Goal: Entertainment & Leisure: Consume media (video, audio)

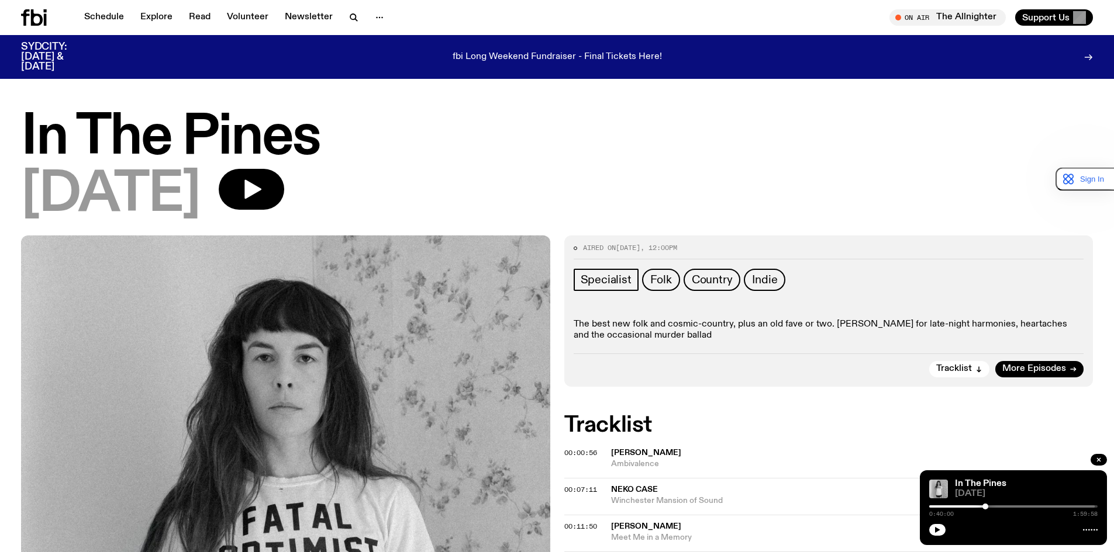
scroll to position [169, 0]
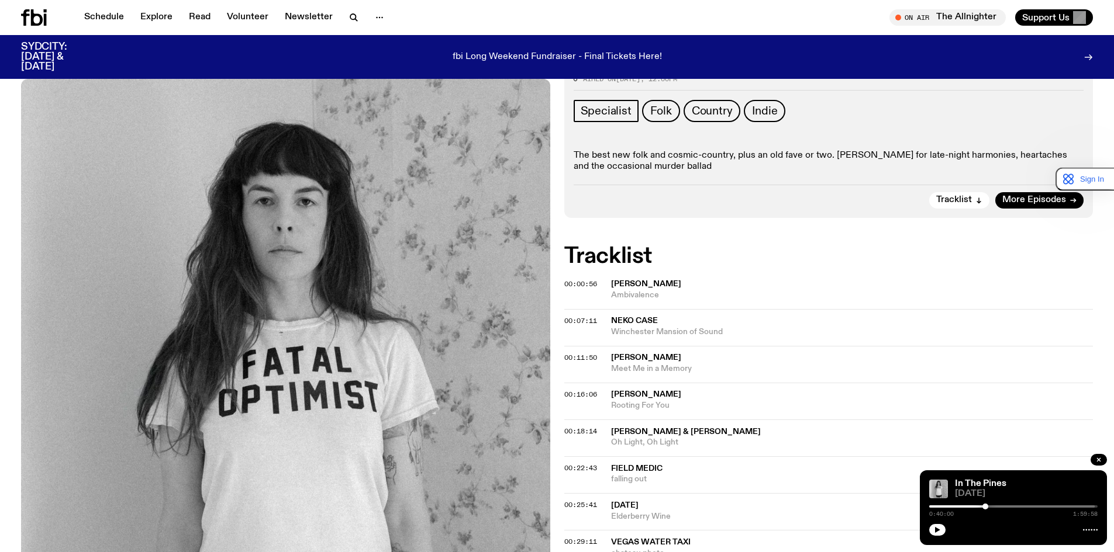
click at [588, 285] on span "00:00:56" at bounding box center [580, 283] width 33 height 9
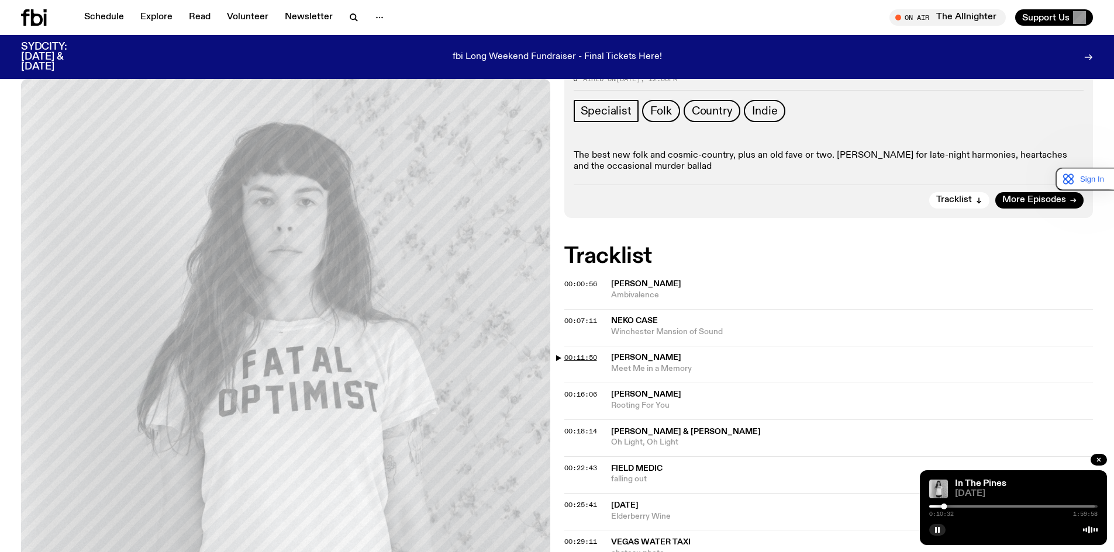
click at [585, 359] on span "00:11:50" at bounding box center [580, 357] width 33 height 9
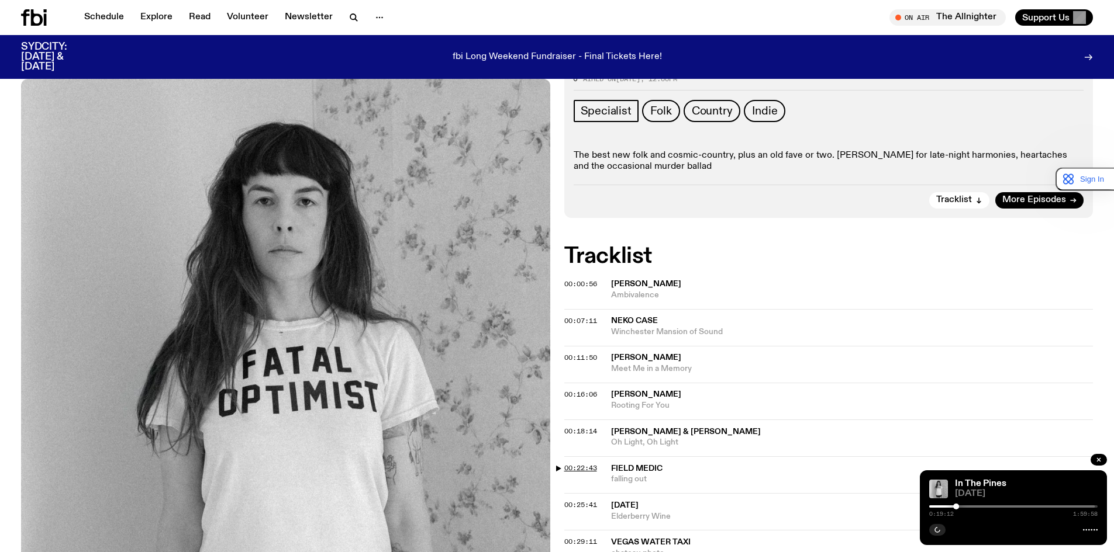
click at [580, 468] on span "00:22:43" at bounding box center [580, 468] width 33 height 9
click at [940, 528] on icon "button" at bounding box center [937, 530] width 7 height 7
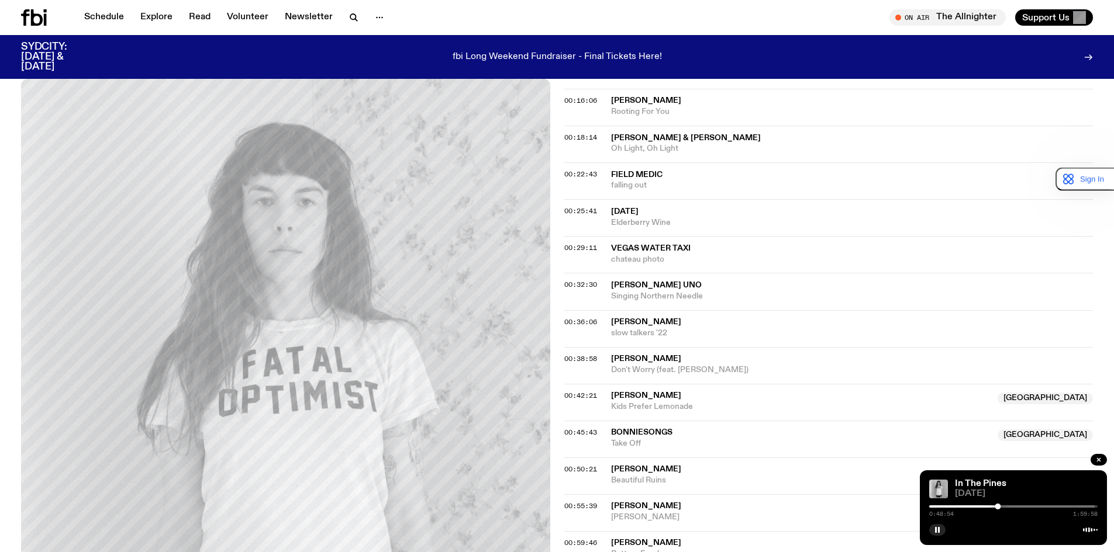
scroll to position [520, 0]
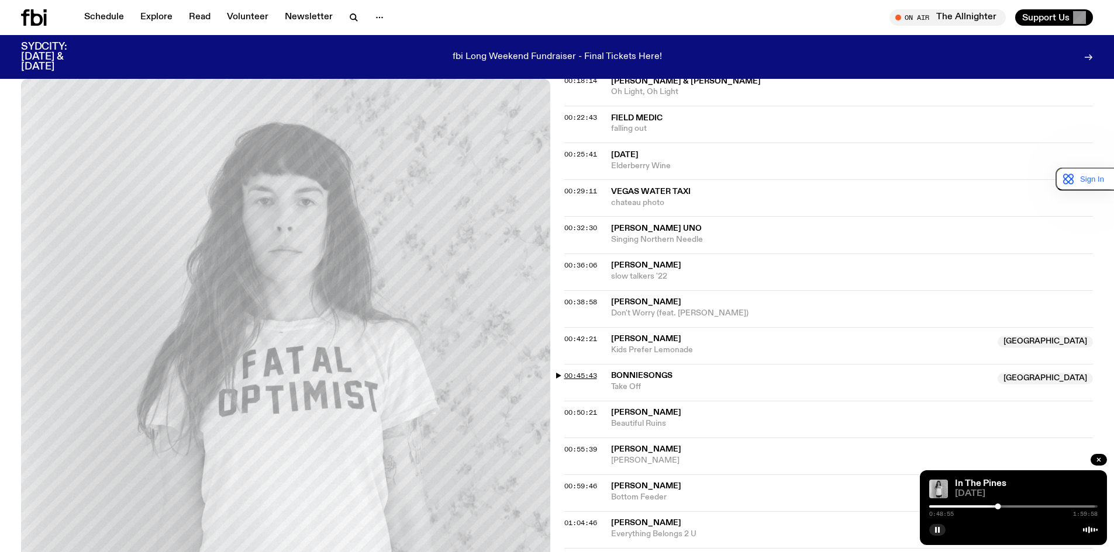
click at [585, 375] on span "00:45:43" at bounding box center [580, 375] width 33 height 9
click at [648, 372] on span "Bonniesongs" at bounding box center [641, 376] width 61 height 8
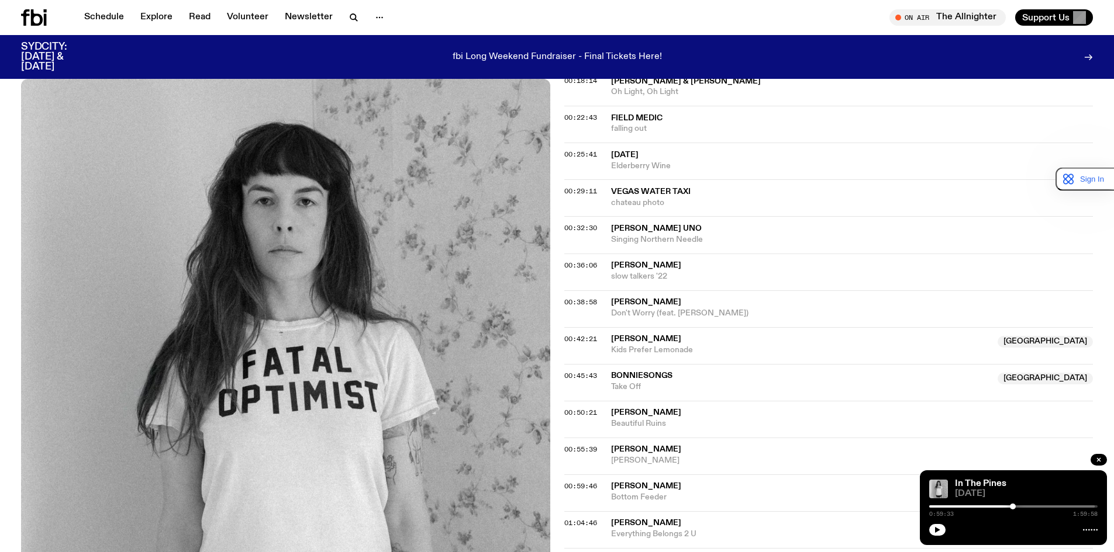
click at [928, 529] on div "In The Pines [DATE] 0:59:33 1:59:58" at bounding box center [1013, 508] width 187 height 75
click at [937, 526] on button "button" at bounding box center [937, 530] width 16 height 12
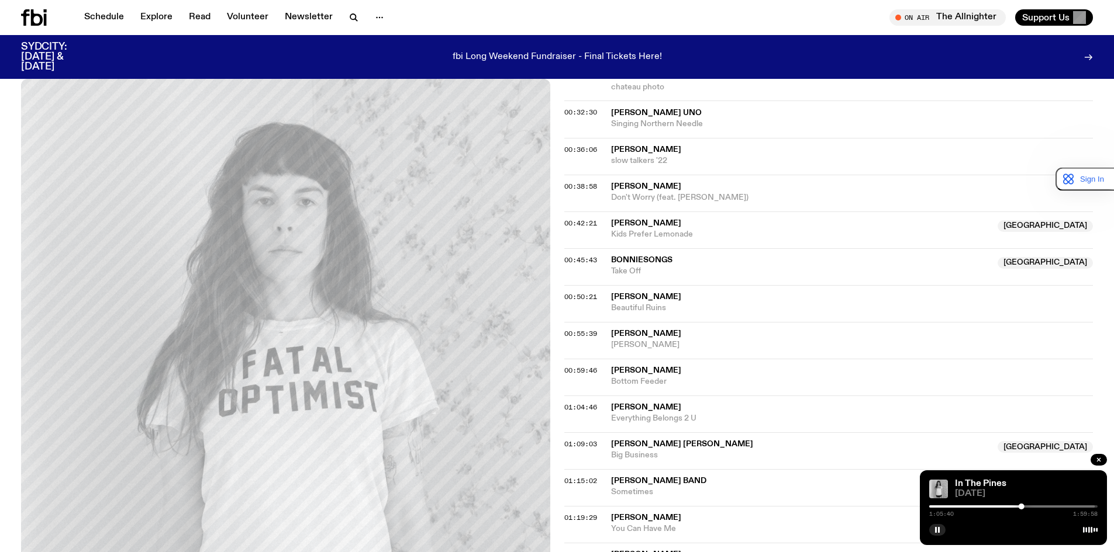
scroll to position [637, 0]
click at [587, 444] on span "01:09:03" at bounding box center [580, 442] width 33 height 9
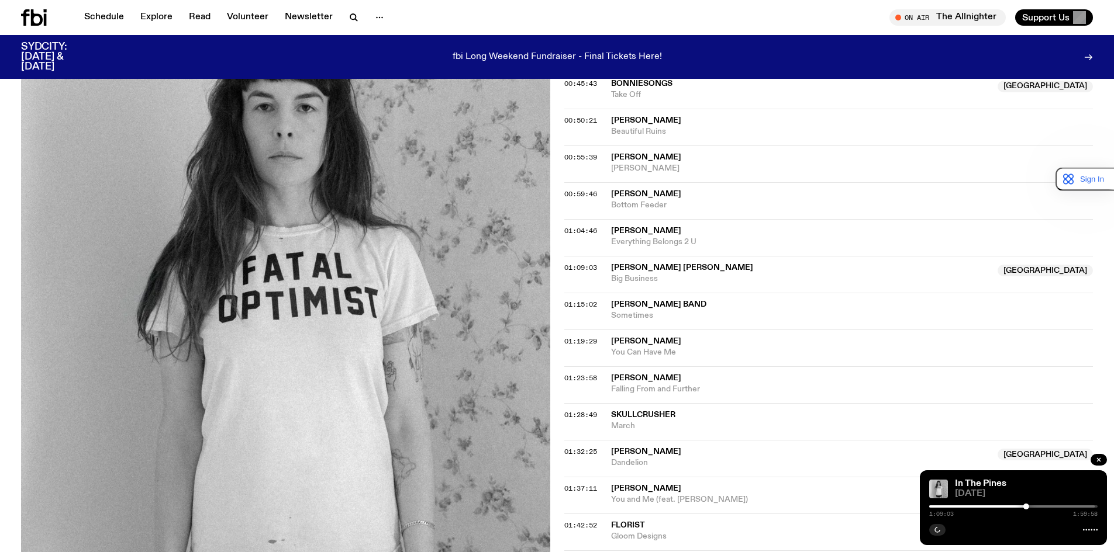
scroll to position [871, 0]
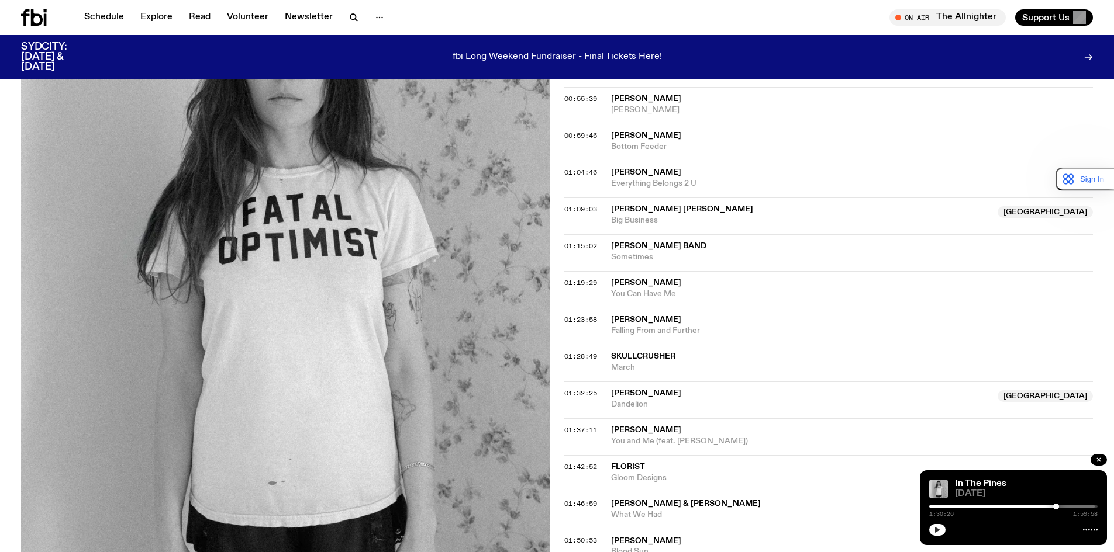
click at [945, 530] on button "button" at bounding box center [937, 530] width 16 height 12
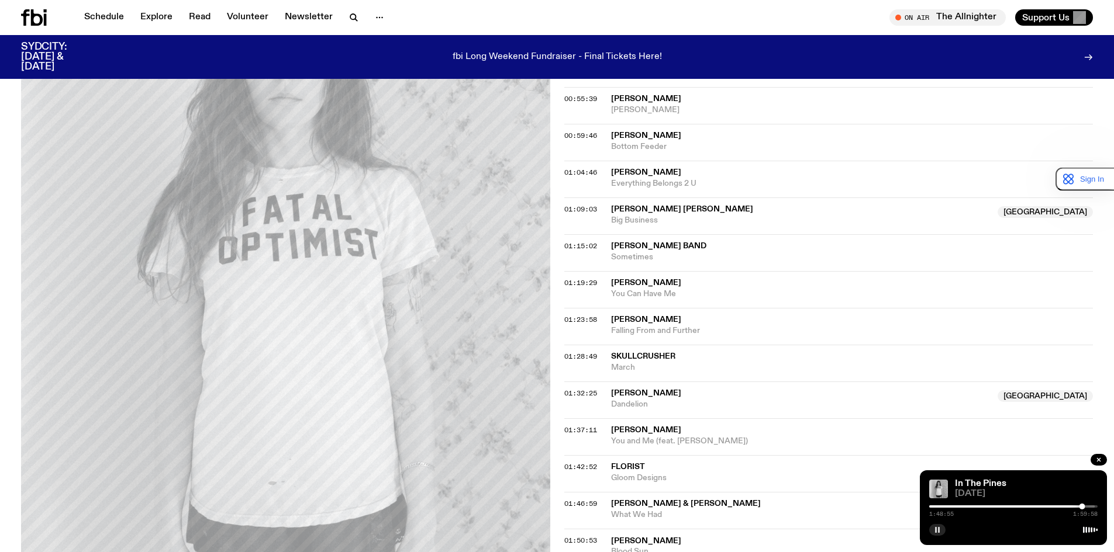
click at [938, 527] on icon "button" at bounding box center [937, 530] width 7 height 7
